Goal: Task Accomplishment & Management: Manage account settings

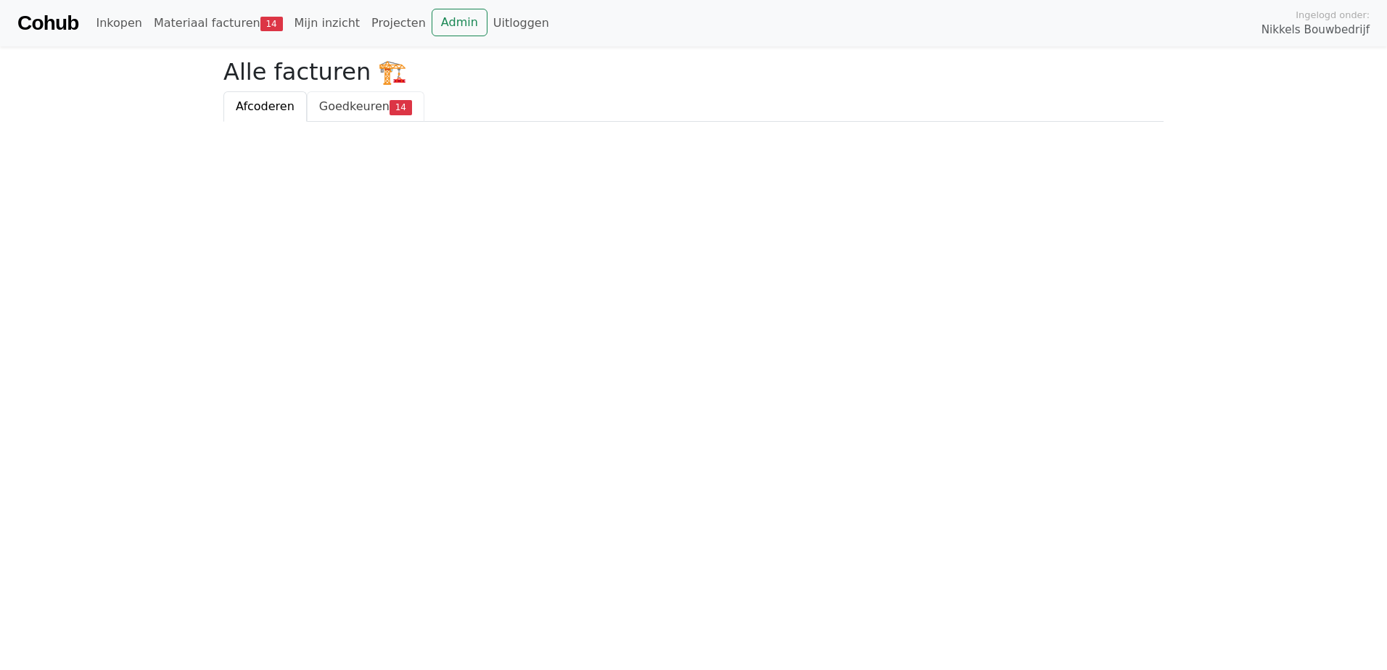
click at [350, 108] on span "Goedkeuren" at bounding box center [354, 106] width 70 height 14
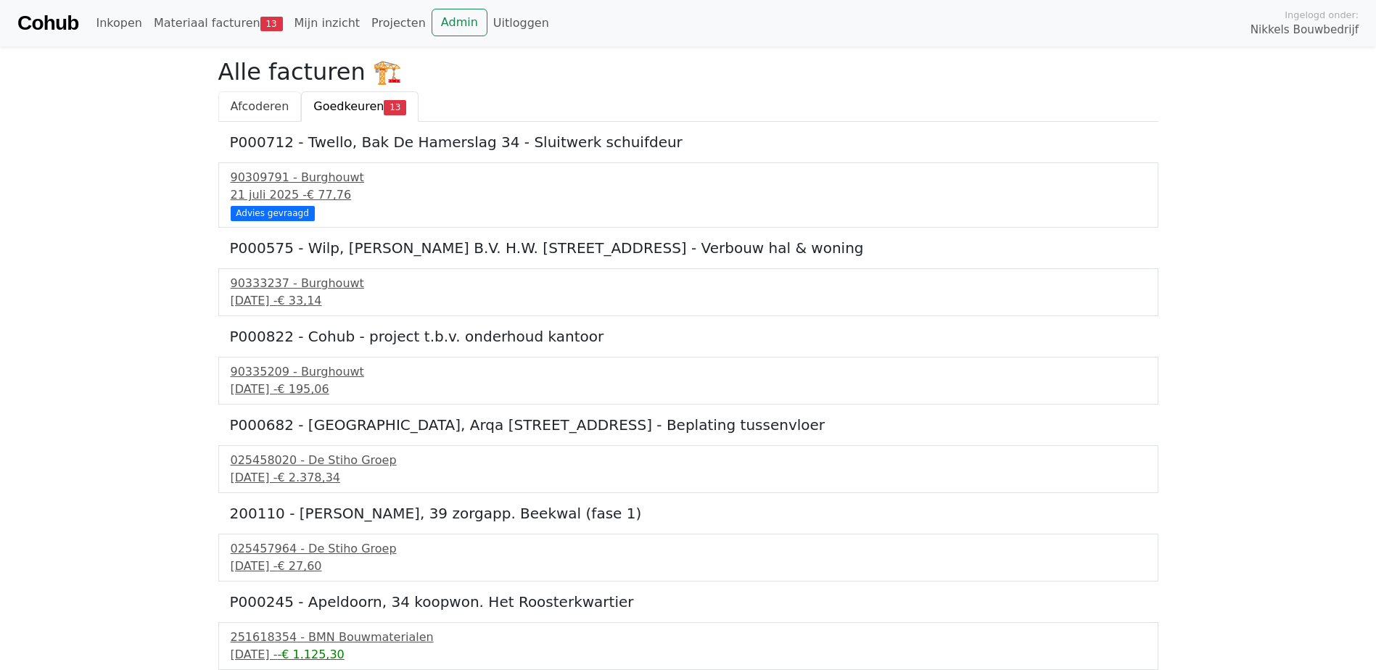
click at [233, 99] on span "Afcoderen" at bounding box center [260, 106] width 59 height 14
